Goal: Information Seeking & Learning: Learn about a topic

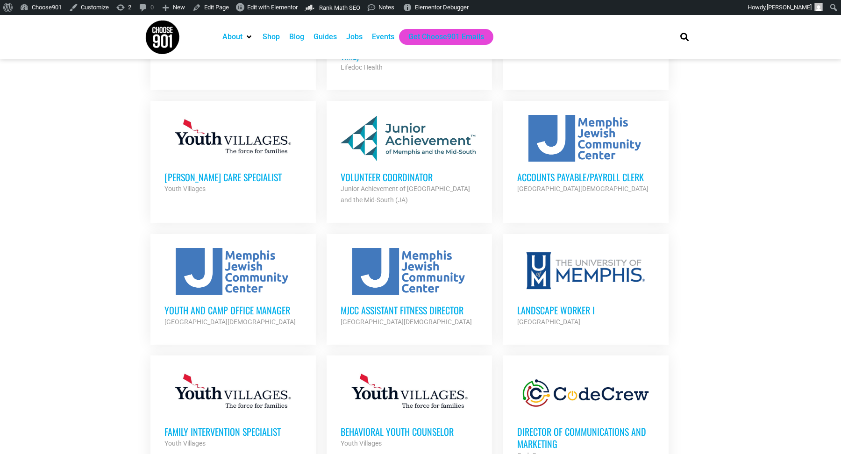
scroll to position [1274, 0]
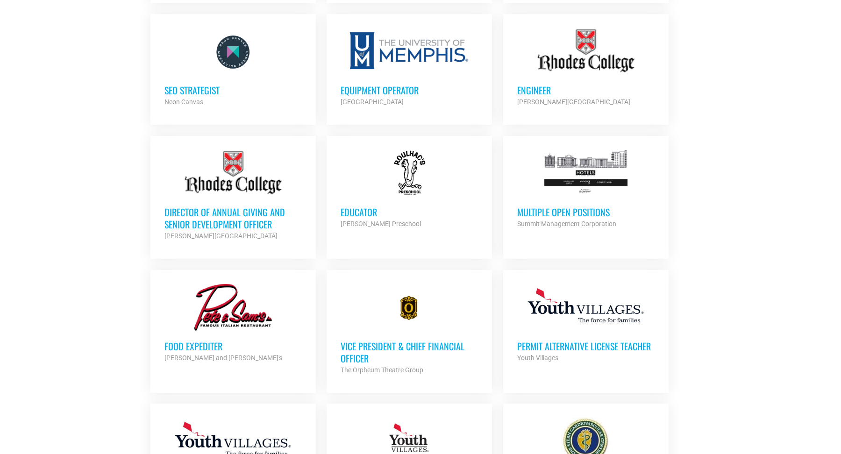
scroll to position [727, 0]
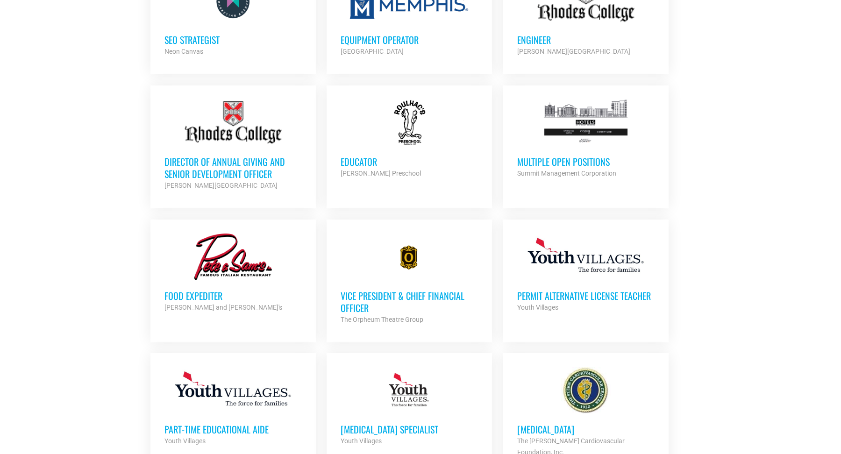
click at [538, 157] on h3 "Multiple Open Positions" at bounding box center [586, 162] width 137 height 12
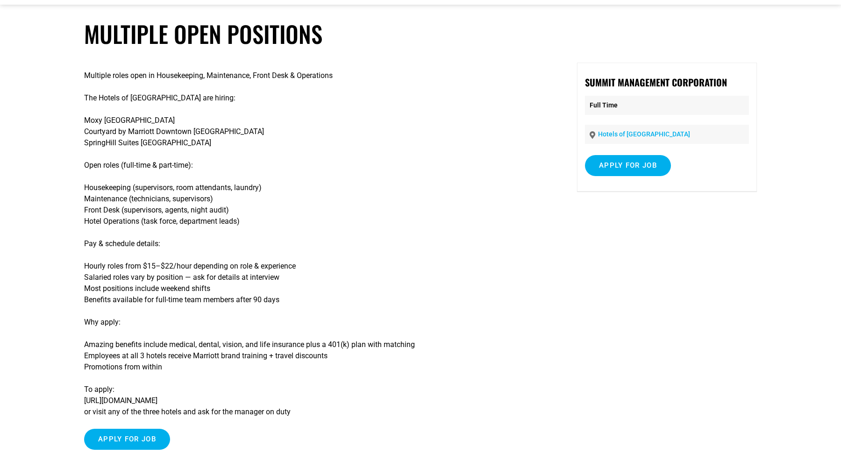
scroll to position [36, 0]
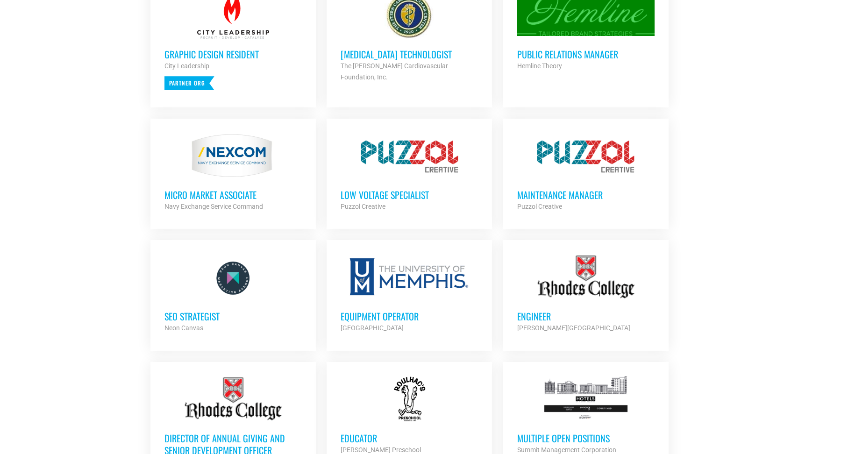
scroll to position [481, 0]
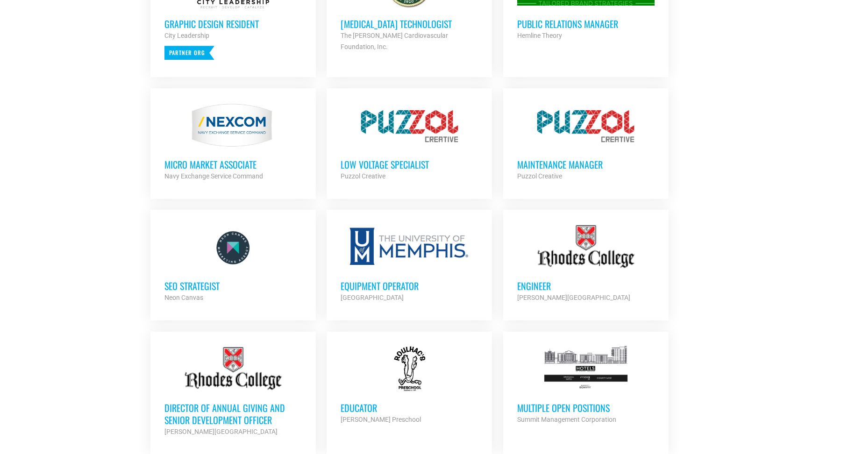
click at [540, 396] on div "Multiple Open Positions Summit Management Corporation Partner Org" at bounding box center [586, 409] width 137 height 33
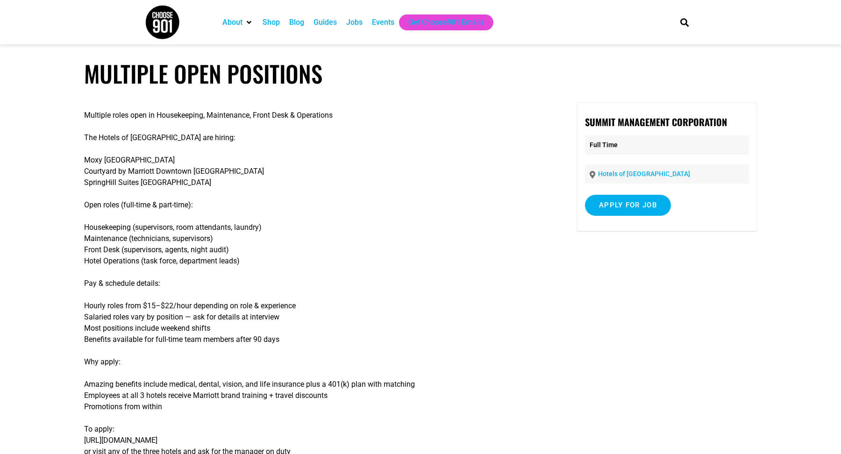
click at [540, 396] on p "Amazing benefits include medical, dental, vision, and life insurance plus a 401…" at bounding box center [314, 396] width 460 height 34
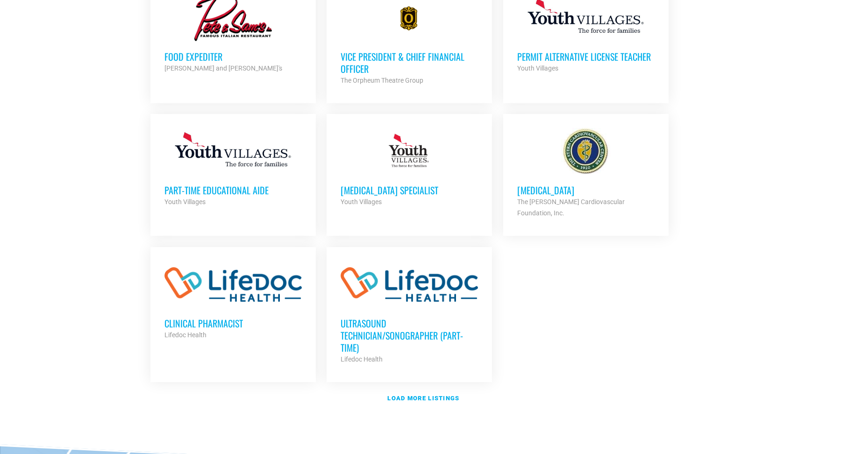
scroll to position [1085, 0]
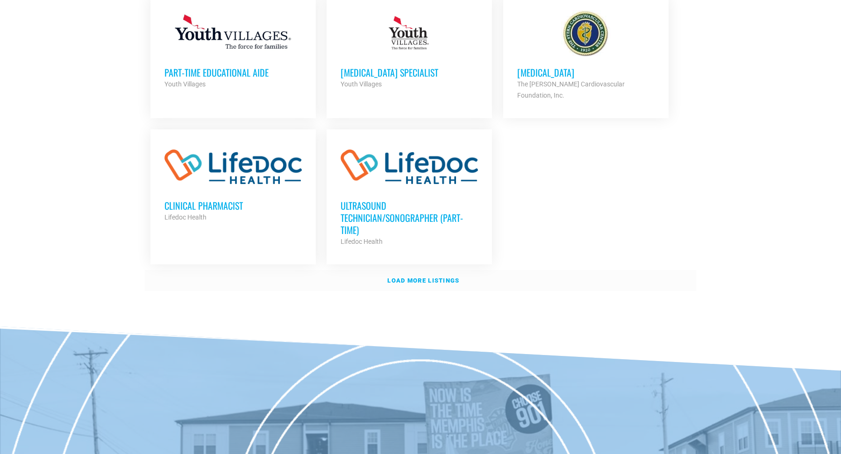
click at [377, 270] on link "Load more listings" at bounding box center [421, 281] width 552 height 22
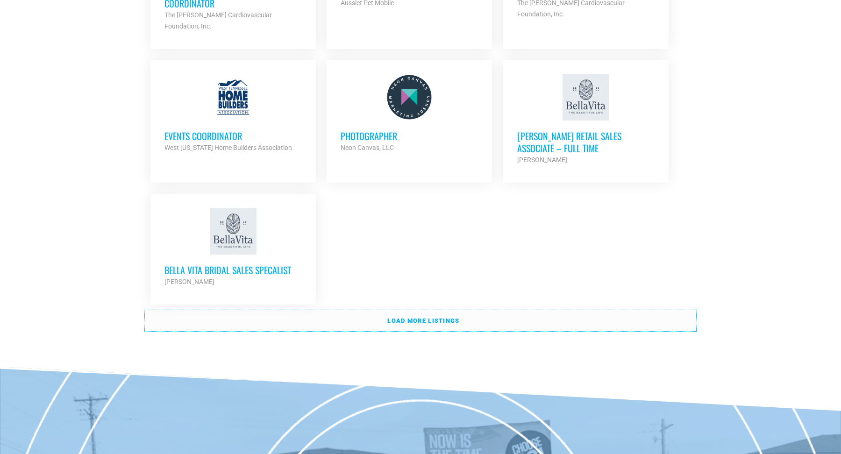
scroll to position [2029, 0]
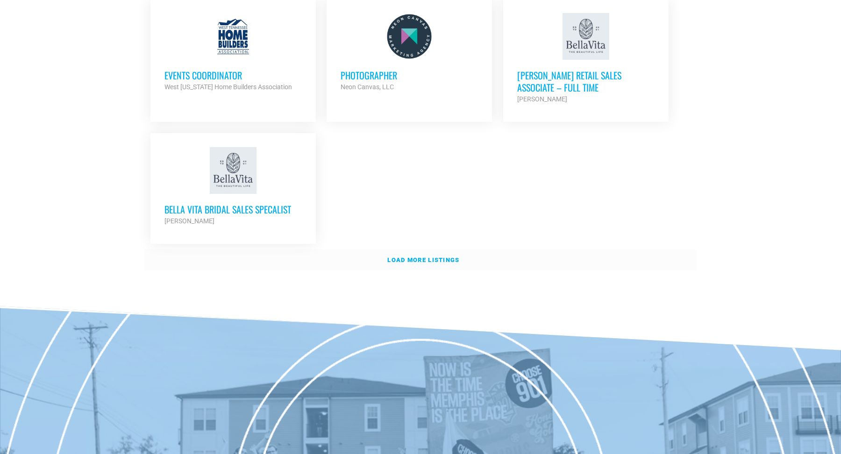
click at [447, 257] on strong "Load more listings" at bounding box center [424, 260] width 72 height 7
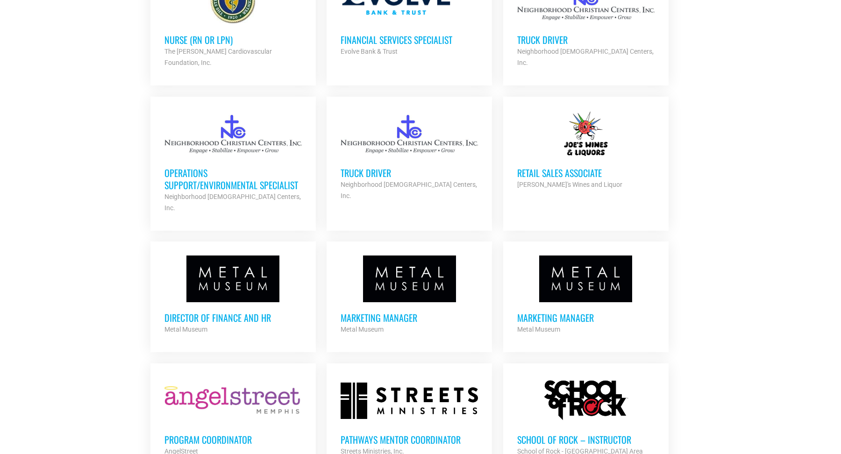
scroll to position [2482, 0]
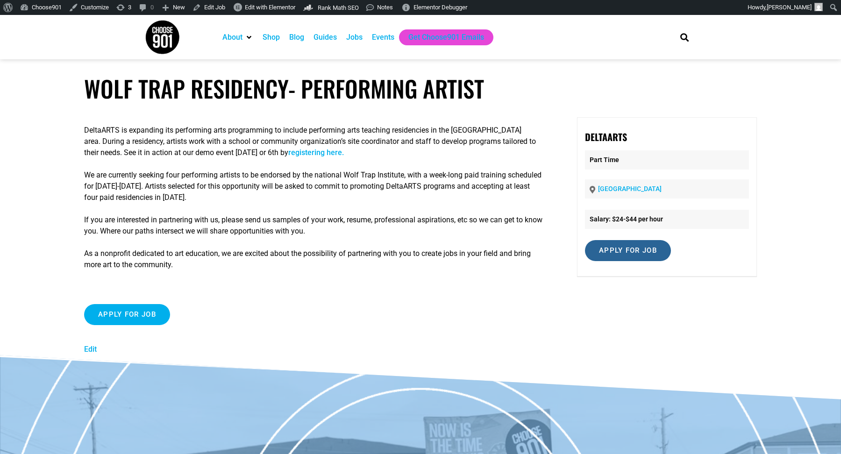
click at [662, 252] on input "Apply for job" at bounding box center [628, 250] width 86 height 21
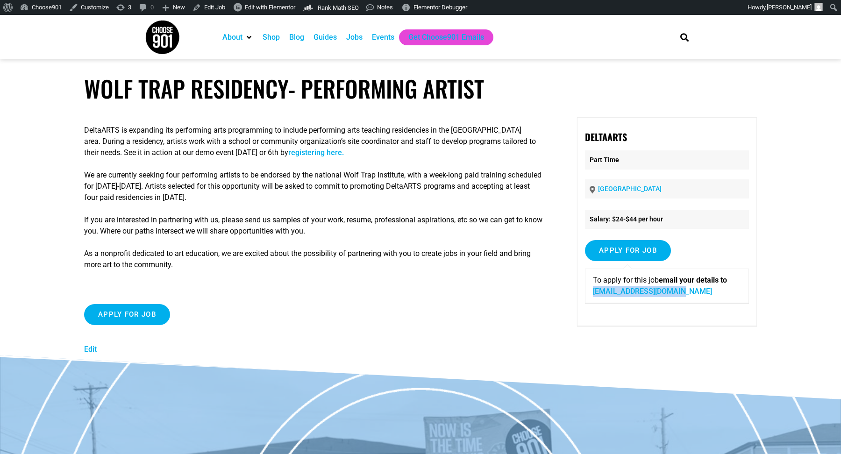
click at [344, 157] on link "registering here." at bounding box center [316, 152] width 56 height 9
click at [214, 11] on link "Edit Job" at bounding box center [209, 7] width 40 height 15
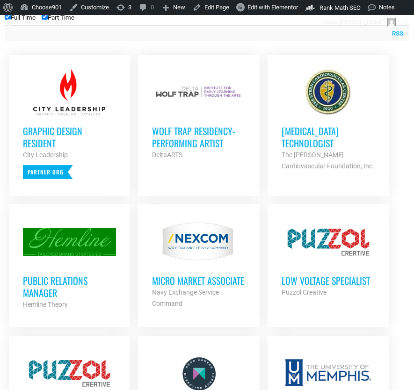
scroll to position [385, 0]
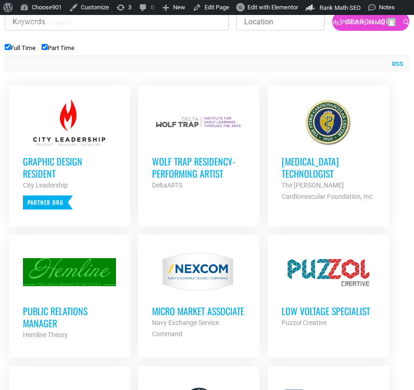
click at [211, 178] on h3 "Wolf Trap Residency- Performing Artist" at bounding box center [198, 167] width 93 height 24
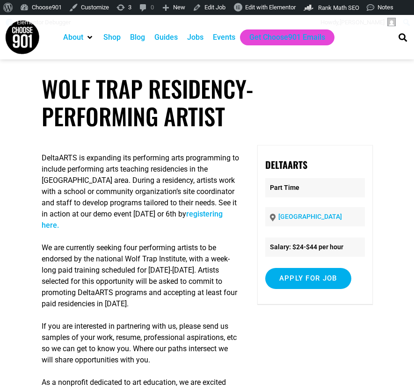
click at [267, 149] on div "DeltaARTS Part Time [GEOGRAPHIC_DATA] Salary: $24-$44 per hour Background Check…" at bounding box center [314, 224] width 115 height 159
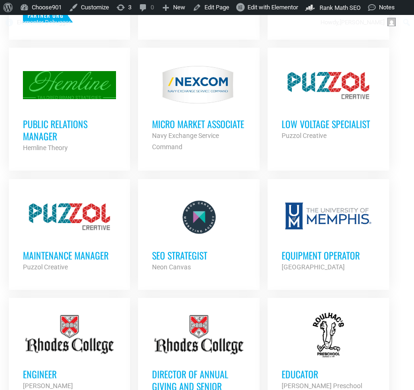
scroll to position [575, 0]
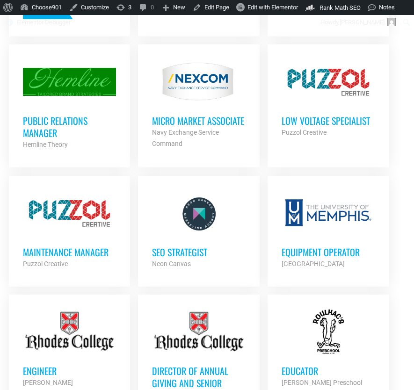
click at [65, 125] on h3 "Public Relations Manager" at bounding box center [69, 127] width 93 height 24
click at [65, 133] on h3 "Public Relations Manager" at bounding box center [69, 127] width 93 height 24
click at [194, 258] on h3 "SEO Strategist" at bounding box center [198, 252] width 93 height 12
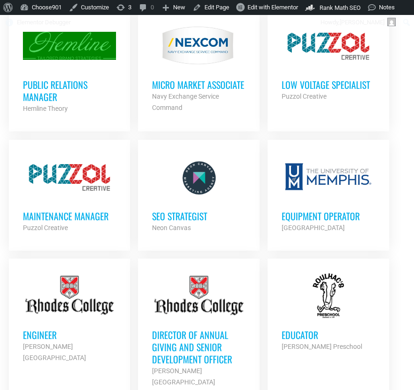
scroll to position [621, 0]
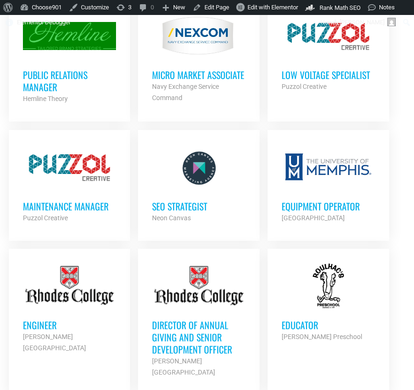
click at [314, 181] on div at bounding box center [327, 167] width 93 height 47
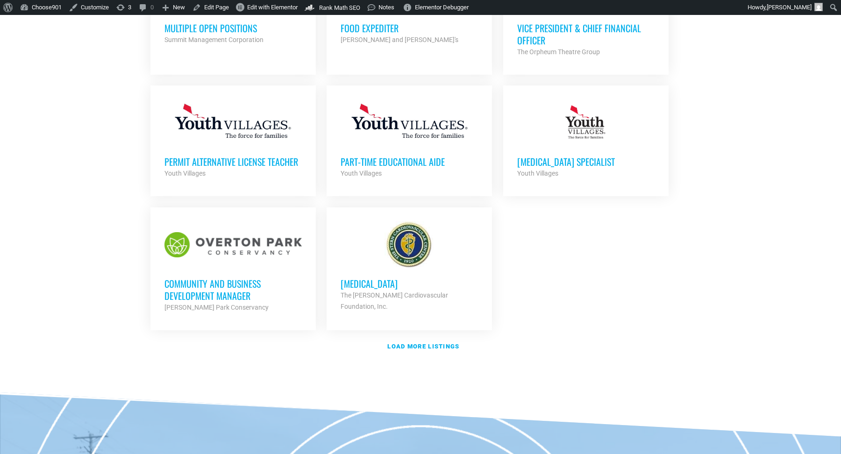
scroll to position [1081, 0]
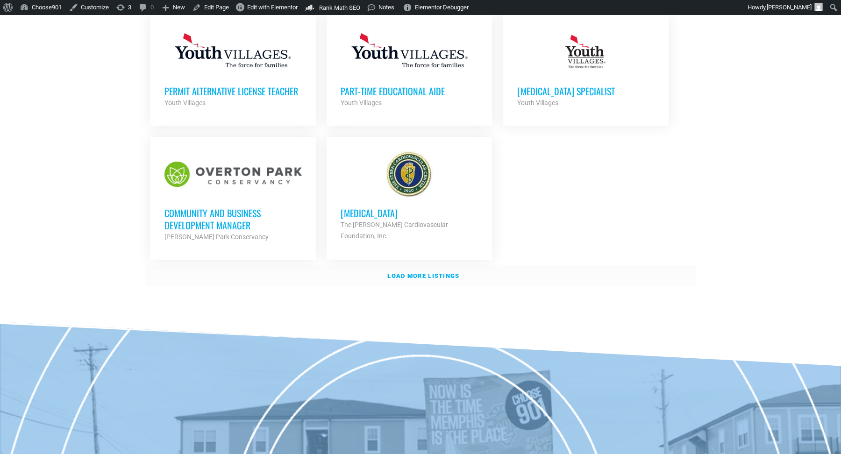
click at [409, 273] on strong "Load more listings" at bounding box center [424, 276] width 72 height 7
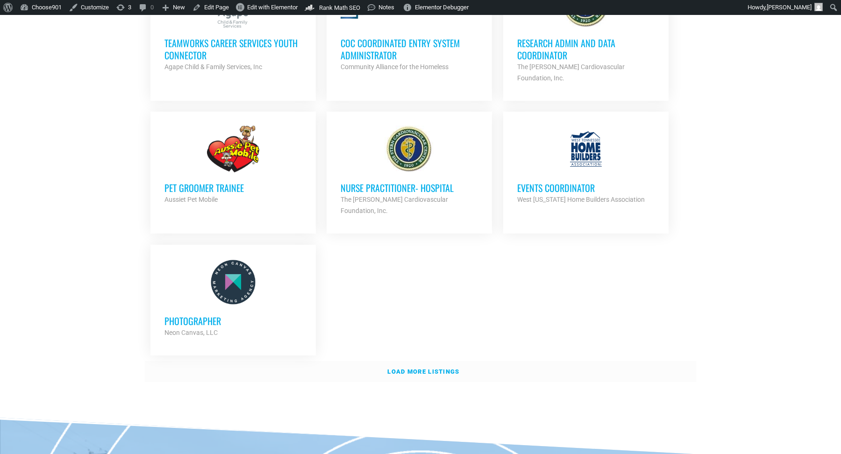
scroll to position [1925, 0]
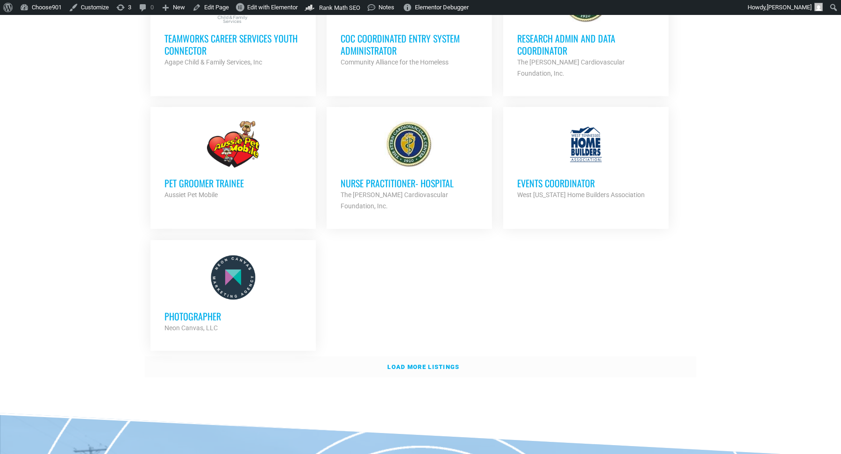
click at [399, 364] on strong "Load more listings" at bounding box center [424, 367] width 72 height 7
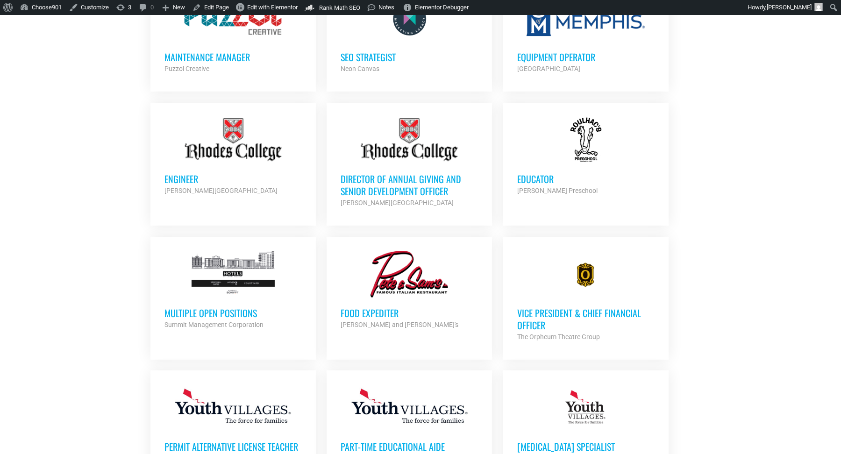
scroll to position [726, 0]
